Goal: Find specific page/section: Find specific page/section

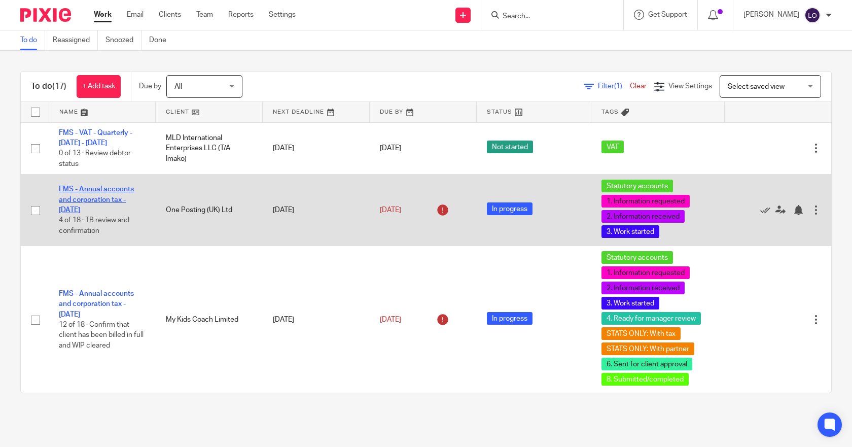
click at [95, 192] on link "FMS - Annual accounts and corporation tax - [DATE]" at bounding box center [96, 200] width 75 height 28
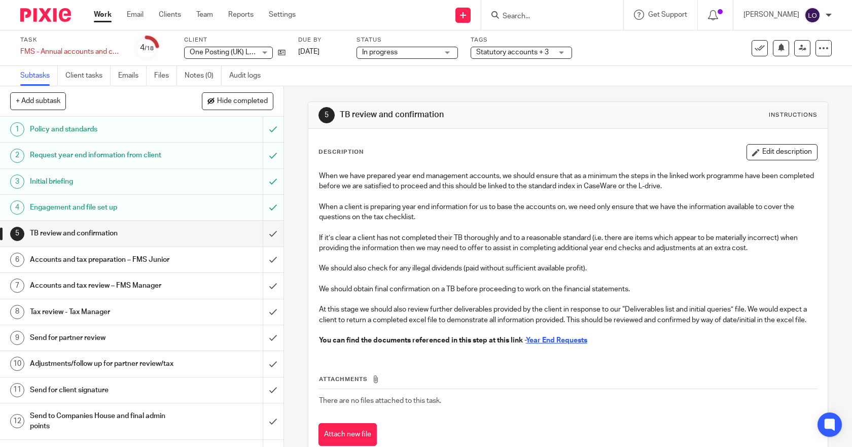
click at [106, 17] on link "Work" at bounding box center [103, 15] width 18 height 10
